Goal: Information Seeking & Learning: Learn about a topic

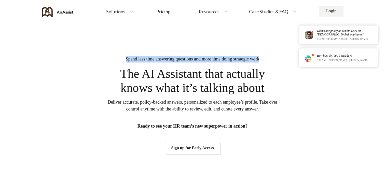
drag, startPoint x: 118, startPoint y: 60, endPoint x: 268, endPoint y: 57, distance: 149.7
copy span "Spend less time answering questions and more time doing strategic work"
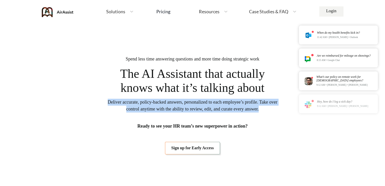
drag, startPoint x: 110, startPoint y: 102, endPoint x: 282, endPoint y: 109, distance: 172.4
copy span "Deliver accurate, policy-backed answers, personalized to each employee’s profil…"
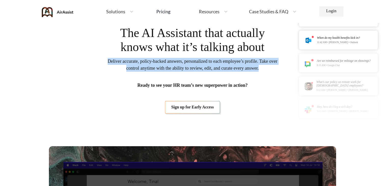
scroll to position [30, 0]
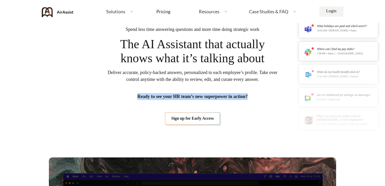
drag, startPoint x: 133, startPoint y: 98, endPoint x: 253, endPoint y: 98, distance: 120.6
copy span "Ready to see your HR team’s new superpower in action?"
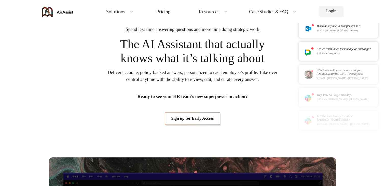
click at [121, 43] on span "The AI Assistant that actually knows what it’s talking about" at bounding box center [193, 51] width 158 height 28
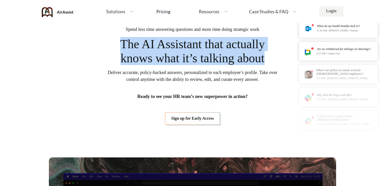
drag, startPoint x: 117, startPoint y: 43, endPoint x: 270, endPoint y: 59, distance: 154.0
click at [270, 59] on span "The AI Assistant that actually knows what it’s talking about" at bounding box center [193, 51] width 158 height 28
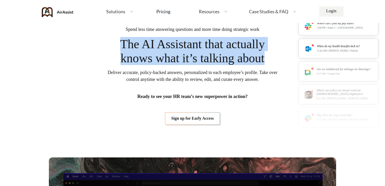
copy span "The AI Assistant that actually knows what it’s talking about"
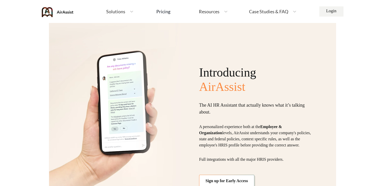
scroll to position [434, 0]
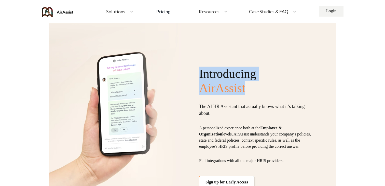
drag, startPoint x: 200, startPoint y: 70, endPoint x: 254, endPoint y: 82, distance: 55.8
click at [255, 82] on div "Introducing AirAssist The AI HR Assistant that actually knows what it’s talking…" at bounding box center [256, 128] width 115 height 122
copy div "Introducing AirAssist"
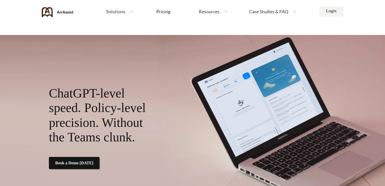
scroll to position [1127, 0]
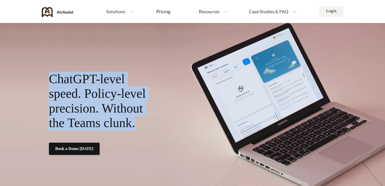
drag, startPoint x: 52, startPoint y: 85, endPoint x: 157, endPoint y: 133, distance: 115.0
click at [157, 130] on p "ChatGPT-level speed. Policy-level precision. Without the Teams clunk." at bounding box center [103, 101] width 109 height 59
copy p "ChatGPT-level speed. Policy-level precision. Without the Teams clunk."
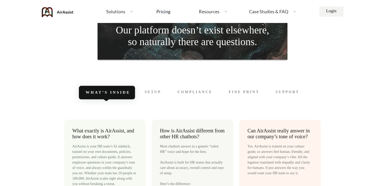
scroll to position [1426, 0]
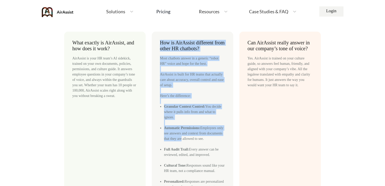
drag, startPoint x: 161, startPoint y: 51, endPoint x: 201, endPoint y: 147, distance: 103.7
click at [201, 147] on div "How is AirAssist different from other HR chatbots? Most chatbots answer in a ge…" at bounding box center [193, 120] width 82 height 177
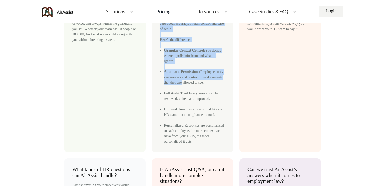
scroll to position [1500, 0]
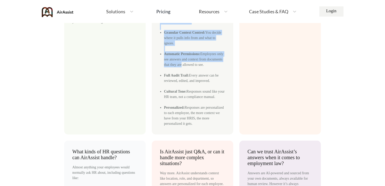
click at [212, 134] on div "How is AirAssist different from other HR chatbots? Most chatbots answer in a ge…" at bounding box center [193, 46] width 82 height 177
copy div "How is AirAssist different from other HR chatbots? Most chatbots answer in a ge…"
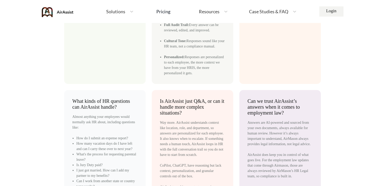
scroll to position [1557, 0]
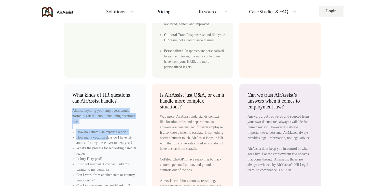
drag, startPoint x: 72, startPoint y: 127, endPoint x: 111, endPoint y: 158, distance: 49.0
click at [111, 158] on div "Almost anything your employees would normally ask HR about, including questions…" at bounding box center [104, 159] width 65 height 102
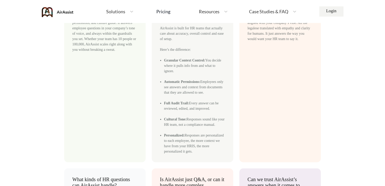
scroll to position [1368, 0]
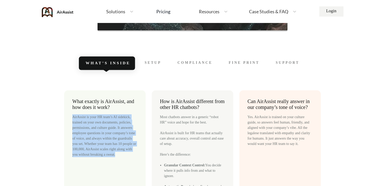
drag, startPoint x: 72, startPoint y: 123, endPoint x: 132, endPoint y: 167, distance: 73.5
click at [132, 157] on div "AirAssist is your HR team’s AI sidekick, trained on your own documents, policie…" at bounding box center [104, 135] width 65 height 43
copy div "AirAssist is your HR team’s AI sidekick, trained on your own documents, policie…"
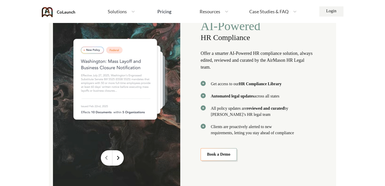
scroll to position [1076, 0]
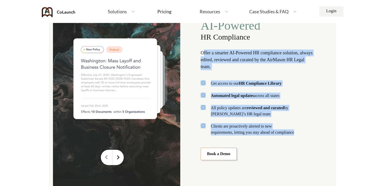
drag, startPoint x: 203, startPoint y: 49, endPoint x: 287, endPoint y: 135, distance: 120.6
click at [287, 135] on div "AI-Powered HR Compliance Offer a smarter AI-Powered HR compliance solution, alw…" at bounding box center [257, 88] width 113 height 141
click at [201, 49] on p "Offer a smarter AI-Powered HR compliance solution, always edited, reviewed and …" at bounding box center [257, 59] width 113 height 21
copy div "Offer a smarter AI-Powered HR compliance solution, always edited, reviewed and …"
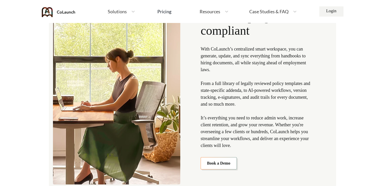
scroll to position [587, 0]
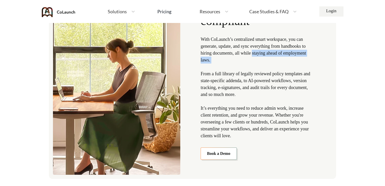
drag, startPoint x: 262, startPoint y: 53, endPoint x: 262, endPoint y: 62, distance: 9.4
click at [262, 63] on p "With CoLaunch’s centralized smart workspace, you can generate, update, and sync…" at bounding box center [257, 87] width 113 height 103
copy p "staying ahead of employment laws."
